Goal: Information Seeking & Learning: Learn about a topic

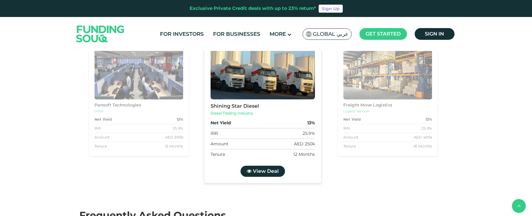
scroll to position [555, 0]
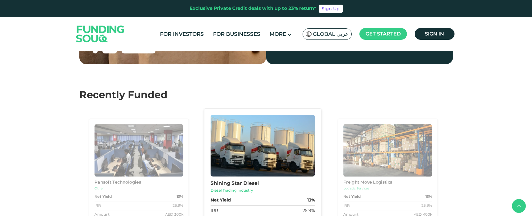
click at [110, 34] on img at bounding box center [100, 33] width 60 height 31
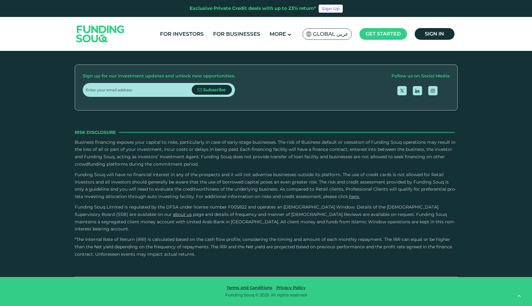
scroll to position [1025, 0]
type tc-range-slider "4"
radio input "true"
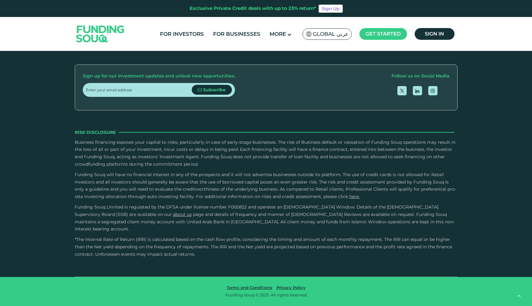
radio input "true"
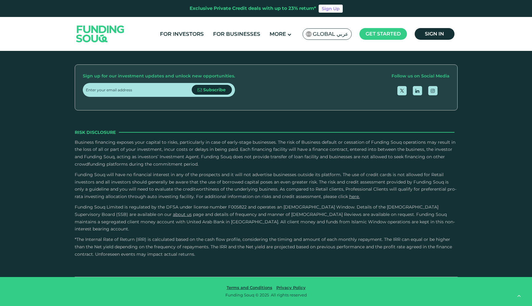
radio input "true"
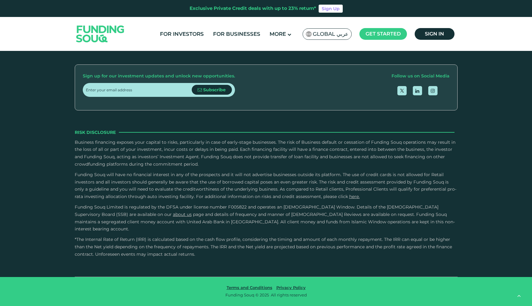
radio input "true"
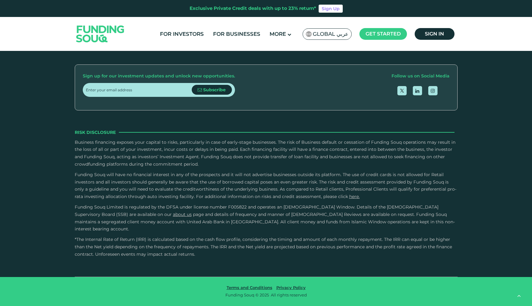
scroll to position [1777, 0]
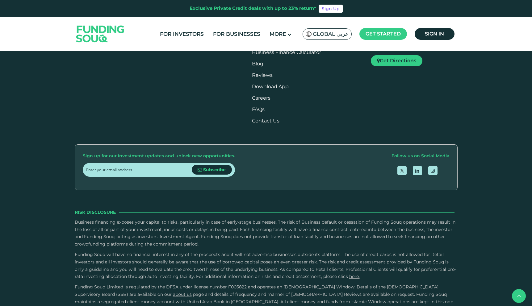
scroll to position [892, 0]
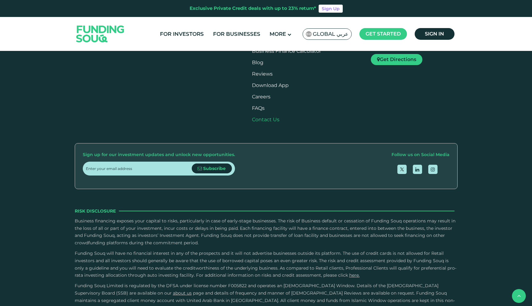
click at [275, 122] on link "Contact Us" at bounding box center [265, 120] width 27 height 6
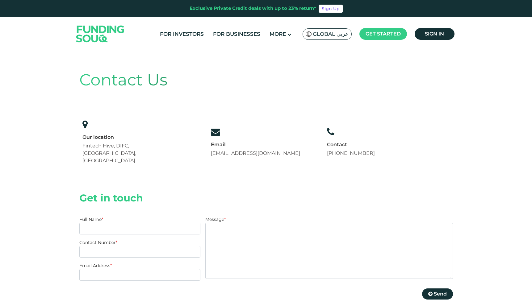
click at [97, 35] on img at bounding box center [100, 33] width 60 height 31
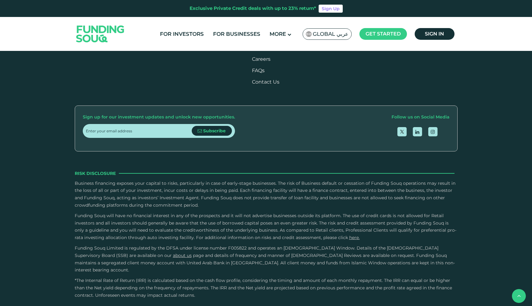
scroll to position [851, 0]
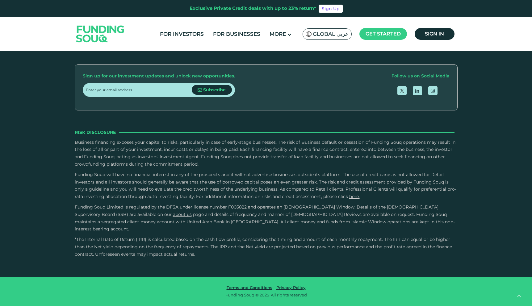
type tc-range-slider "4"
